Goal: Check status: Check status

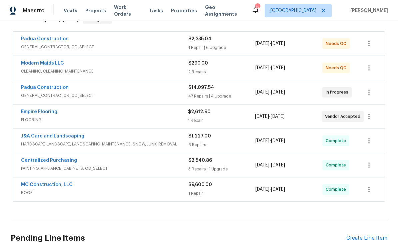
scroll to position [118, 0]
click at [39, 107] on div "Empire Flooring FLOORING $2,612.90 1 Repair [DATE] - [DATE] Vendor Accepted" at bounding box center [199, 116] width 372 height 24
click at [44, 111] on link "Empire Flooring" at bounding box center [39, 111] width 36 height 5
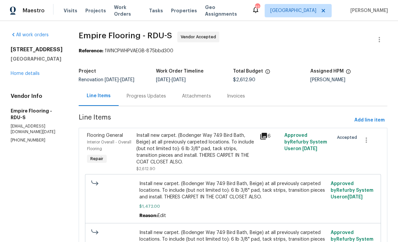
click at [213, 152] on div "Install new carpet. (Bodenger Way 749 Bird Bath, Beige) at all previously carpe…" at bounding box center [195, 148] width 119 height 33
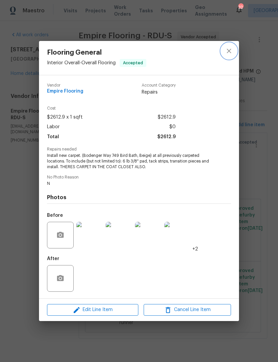
click at [227, 52] on icon "close" at bounding box center [229, 51] width 4 height 4
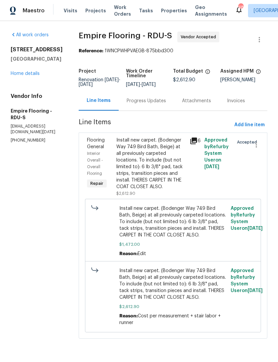
click at [32, 71] on link "Home details" at bounding box center [25, 73] width 29 height 5
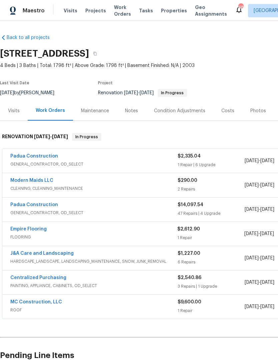
click at [98, 109] on div "Maintenance" at bounding box center [95, 111] width 28 height 7
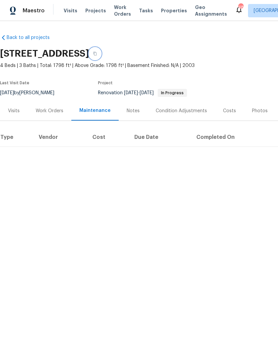
click at [101, 50] on button "button" at bounding box center [95, 54] width 12 height 12
click at [101, 52] on button "button" at bounding box center [95, 54] width 12 height 12
